Goal: Find specific page/section: Find specific page/section

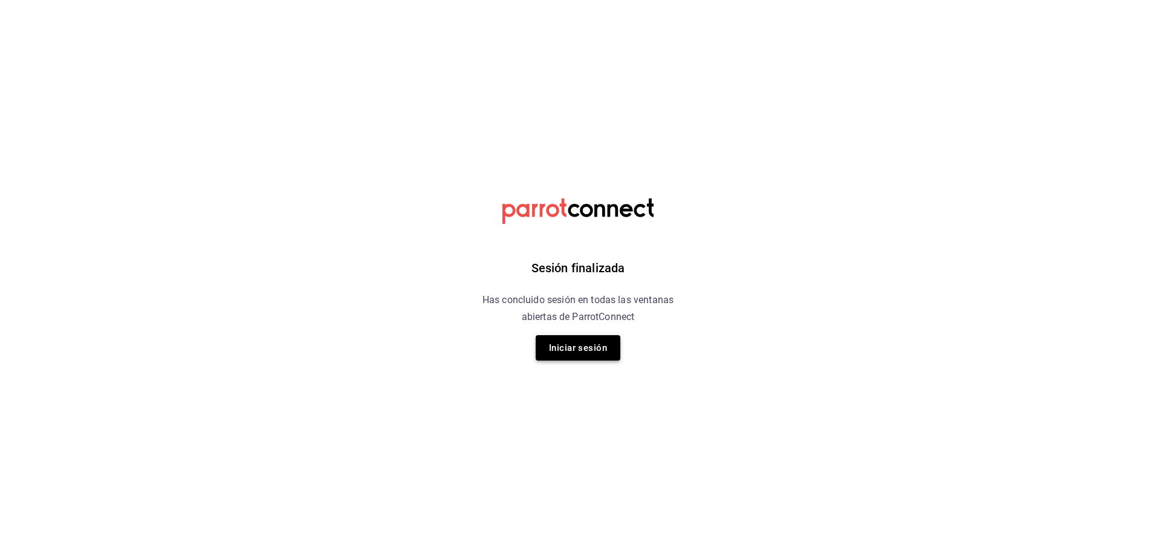
click at [571, 339] on button "Iniciar sesión" at bounding box center [578, 347] width 85 height 25
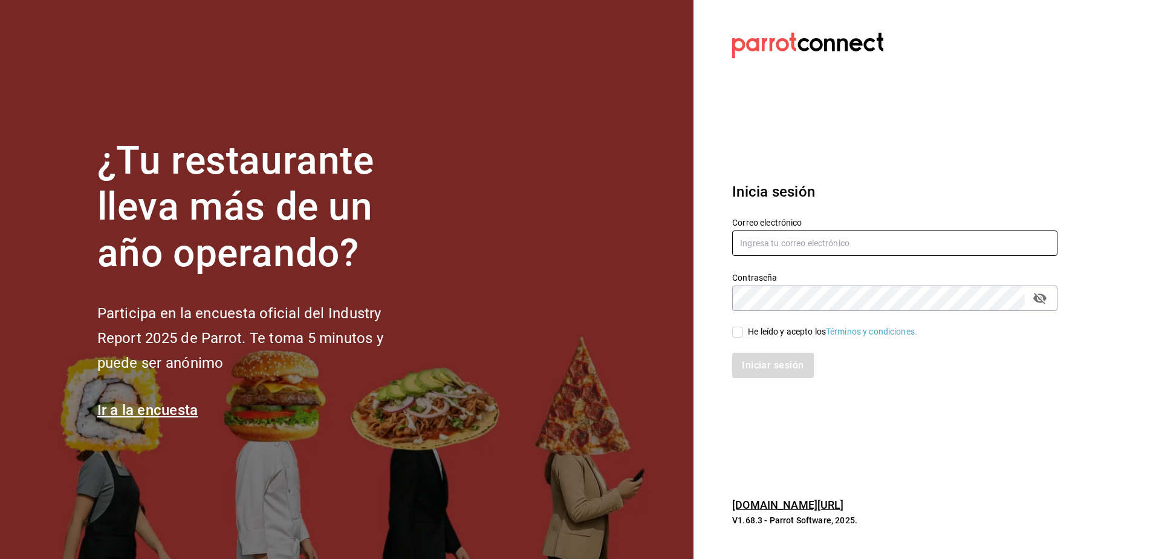
type input "rcruz@chl.mx"
click at [738, 332] on input "He leído y acepto los Términos y condiciones." at bounding box center [737, 332] width 11 height 11
checkbox input "true"
click at [753, 361] on button "Iniciar sesión" at bounding box center [773, 365] width 82 height 25
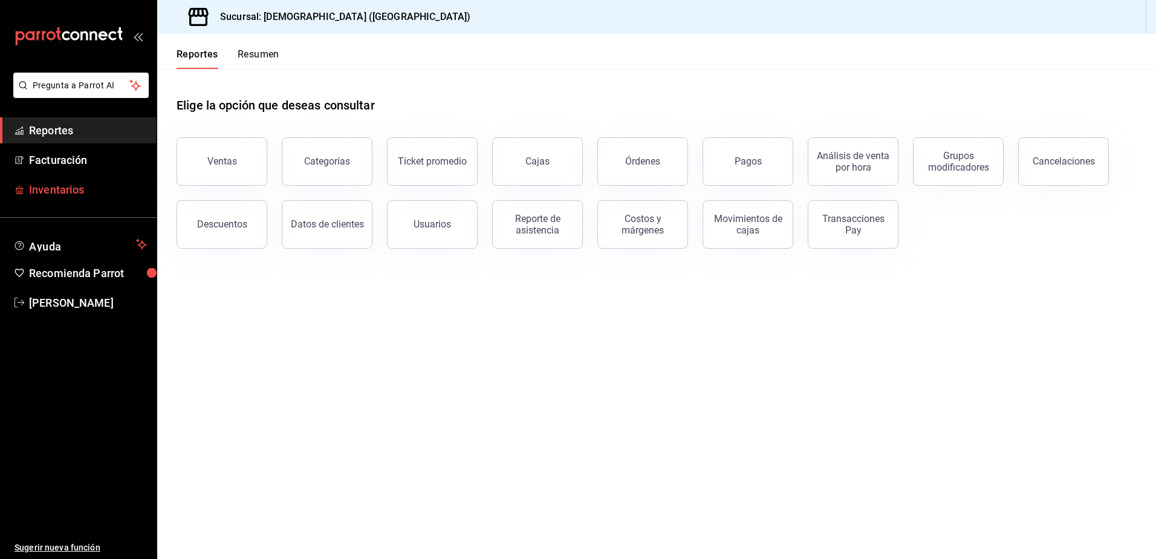
click at [52, 192] on span "Inventarios" at bounding box center [88, 189] width 118 height 16
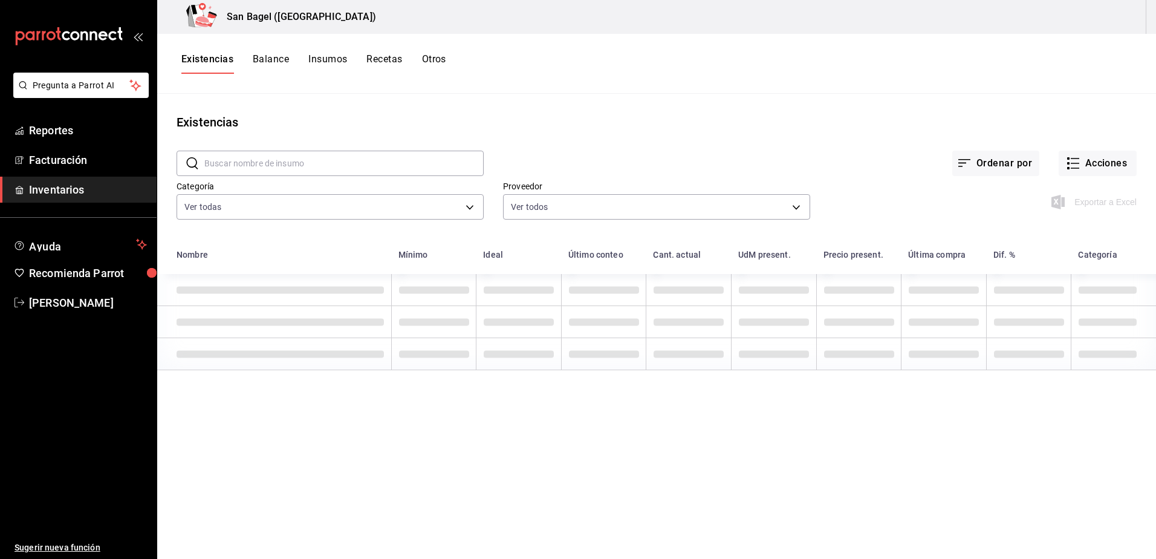
click at [355, 53] on div "Existencias Balance Insumos Recetas Otros" at bounding box center [656, 64] width 999 height 60
click at [360, 53] on div "Existencias Balance Insumos Recetas Otros" at bounding box center [313, 63] width 265 height 21
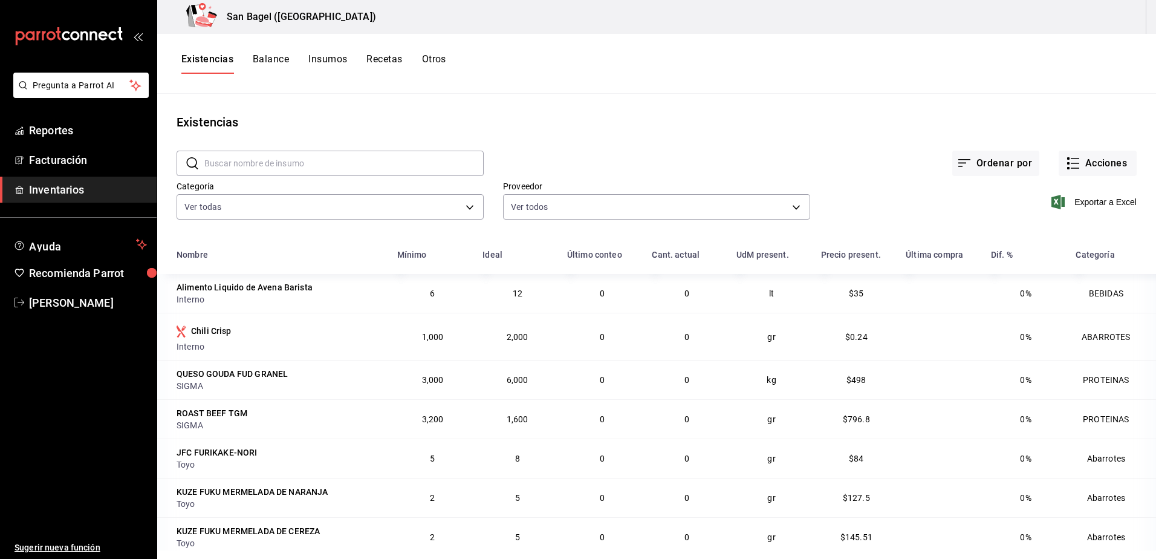
click at [367, 57] on div "Existencias Balance Insumos Recetas Otros" at bounding box center [313, 63] width 265 height 21
click at [369, 59] on button "Recetas" at bounding box center [384, 63] width 36 height 21
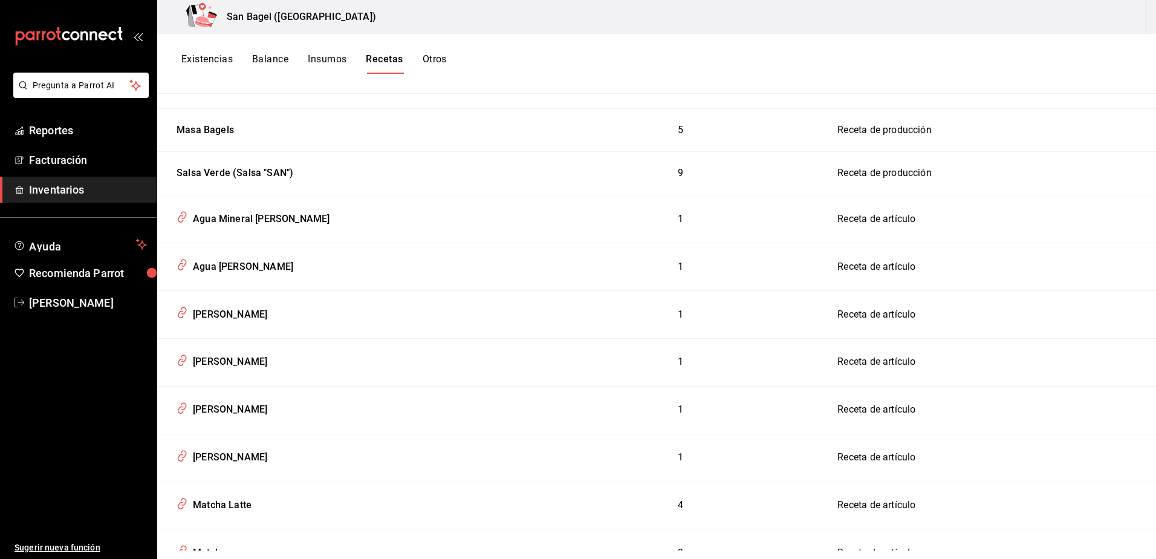
scroll to position [2809, 0]
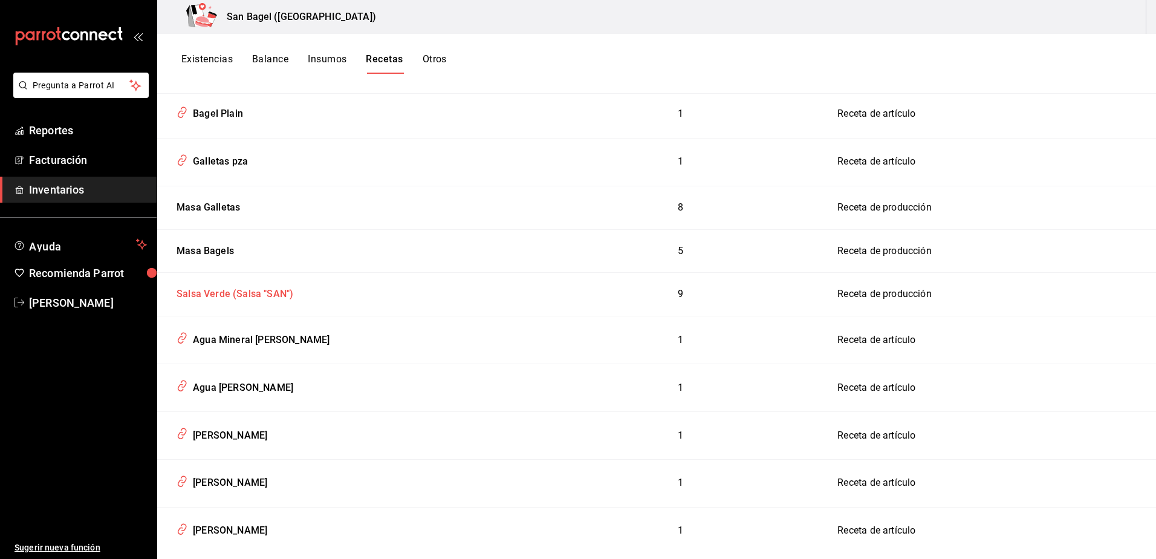
click at [247, 293] on div "Salsa Verde (Salsa "SAN")" at bounding box center [233, 291] width 122 height 19
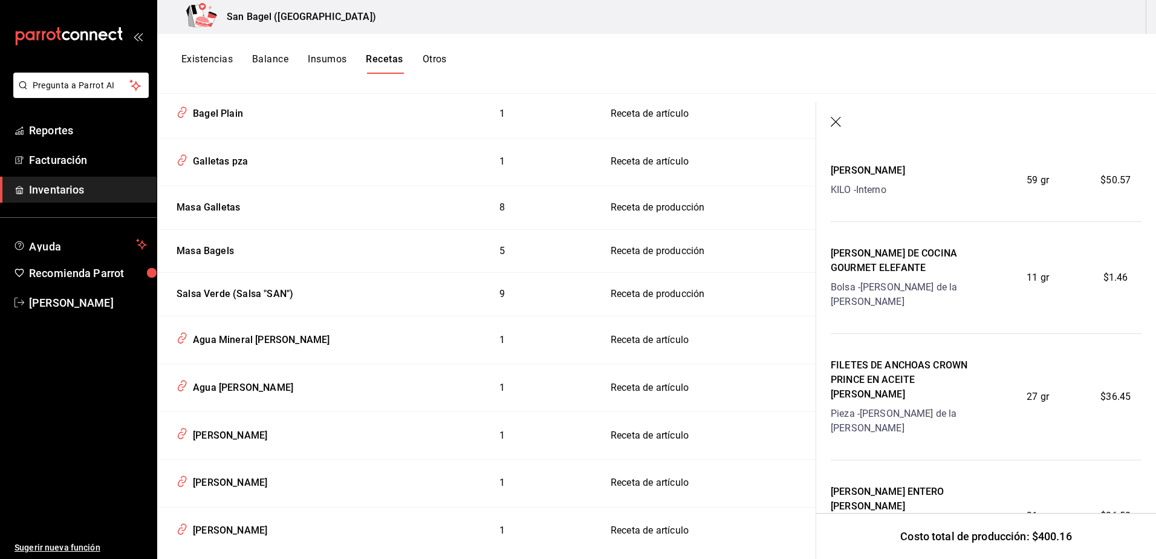
scroll to position [672, 0]
